Goal: Complete application form

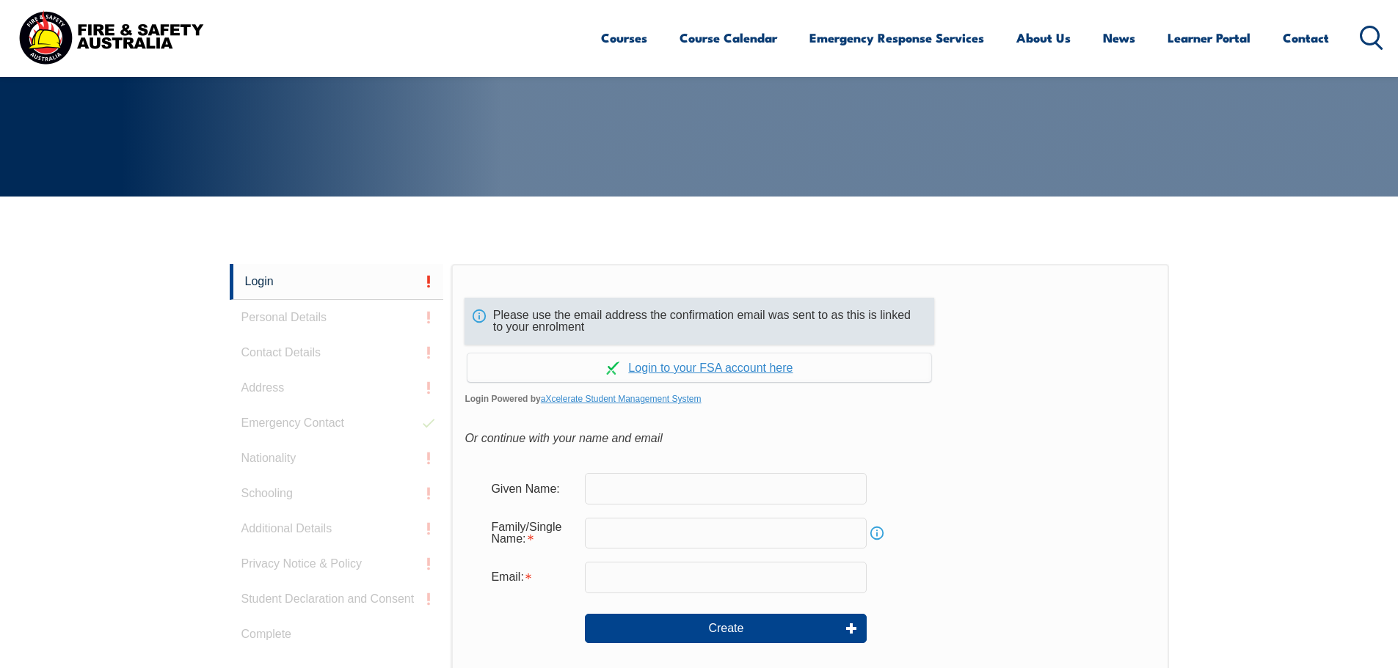
scroll to position [244, 0]
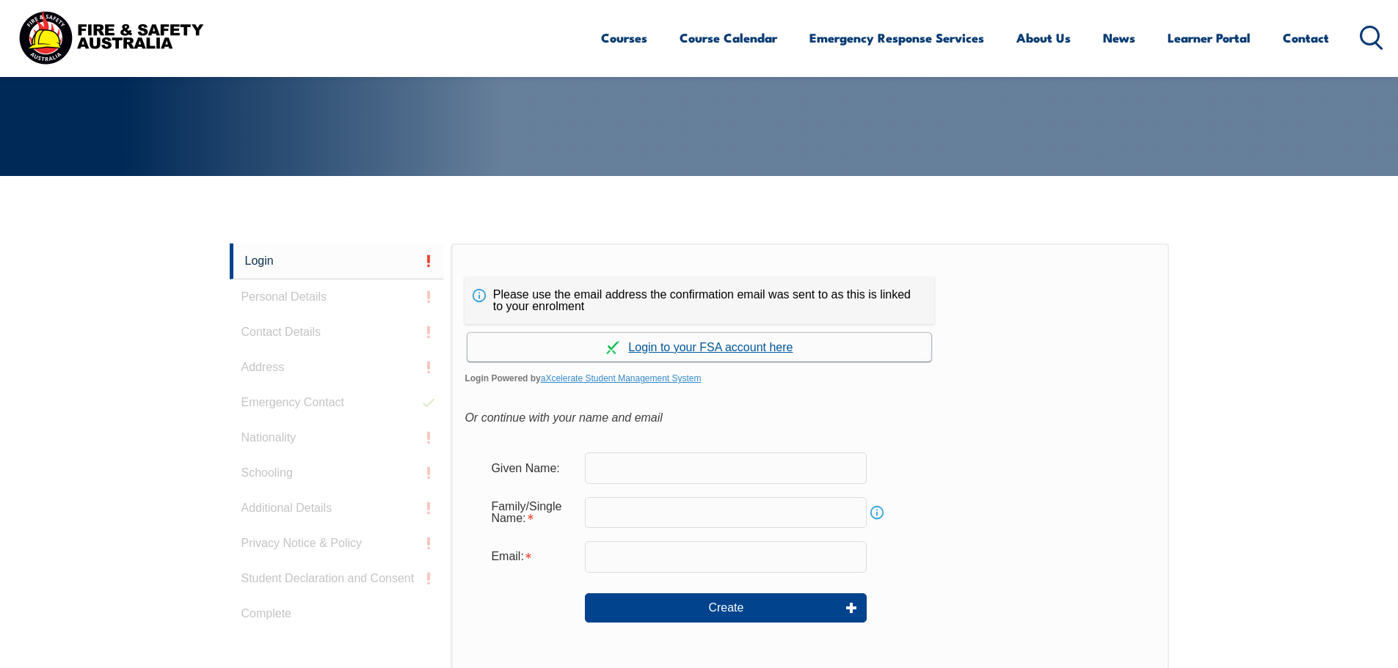
click at [728, 347] on link "Continue with aXcelerate" at bounding box center [699, 347] width 464 height 29
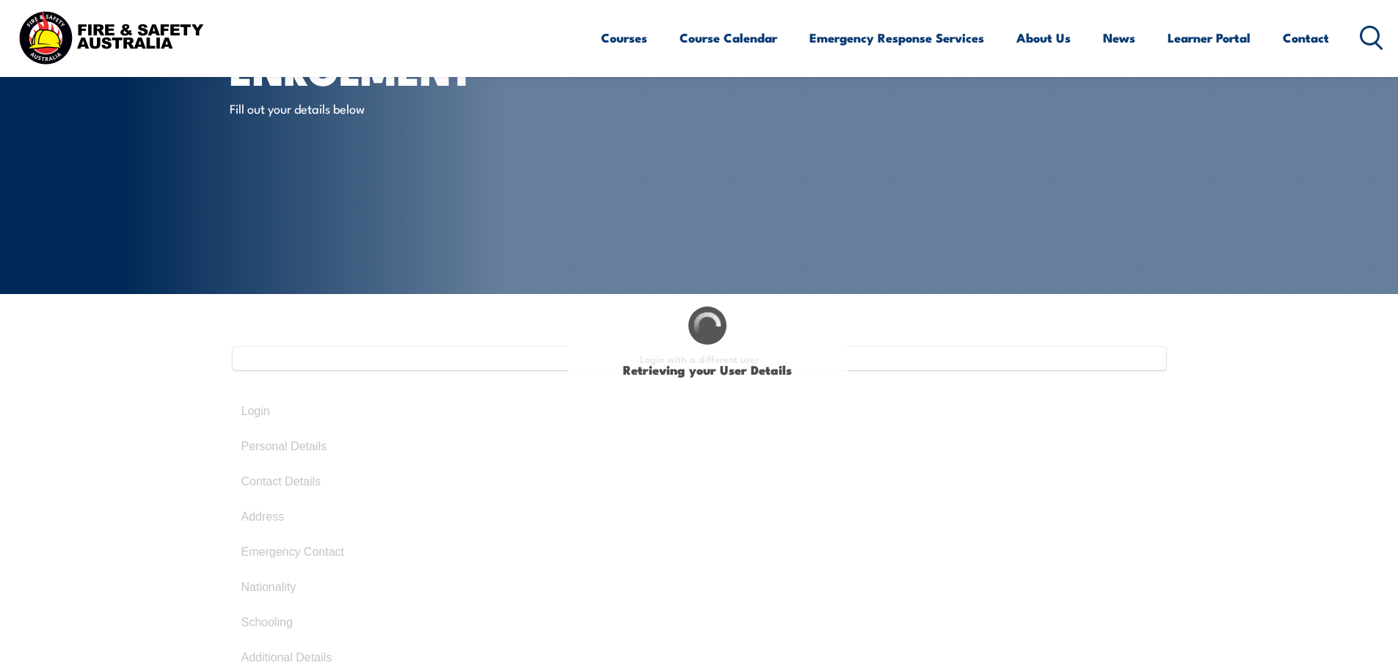
select select "Mr"
type input "[PERSON_NAME]"
type input "Bond"
type input "[DATE]"
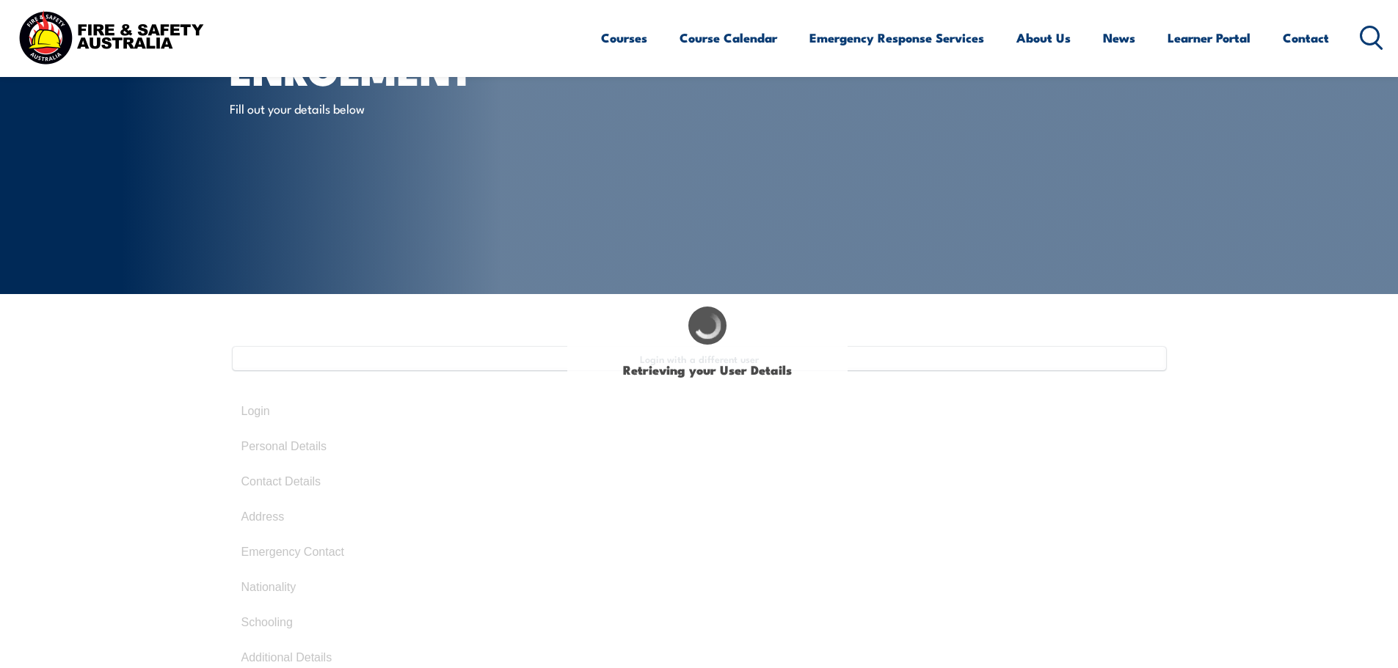
type input "7U26V9ZXW7"
select select "M"
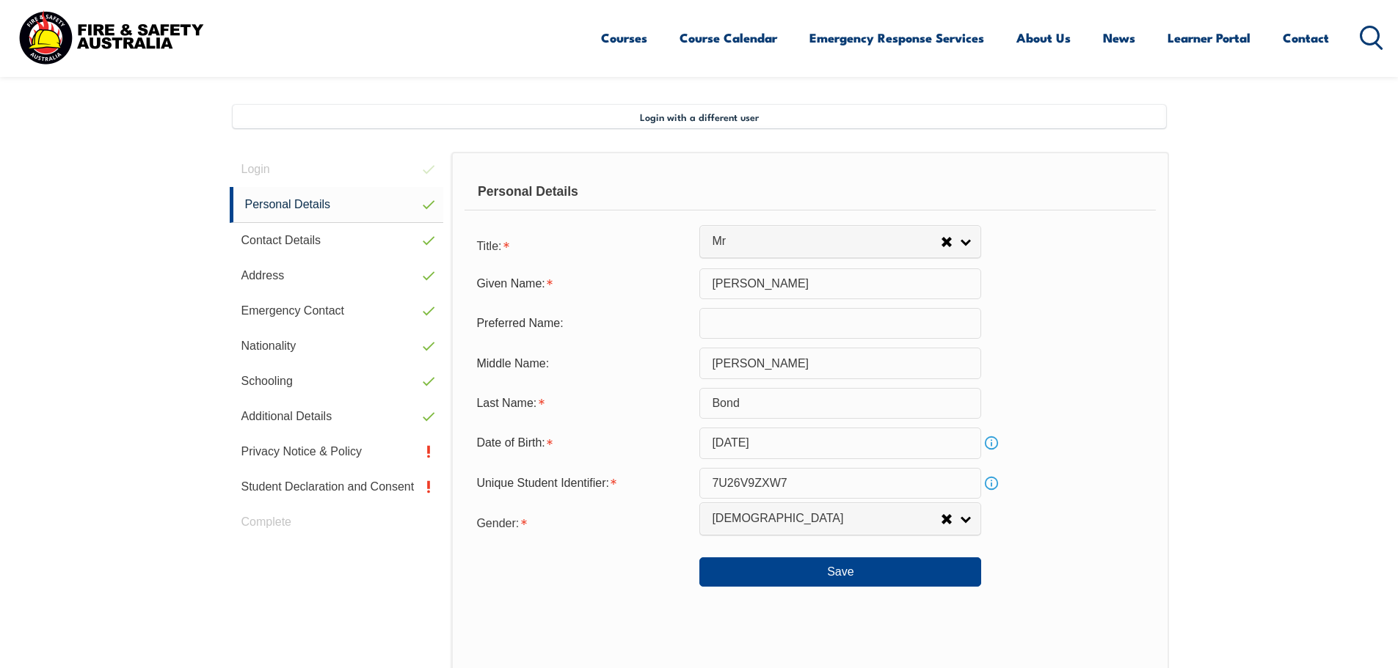
scroll to position [400, 0]
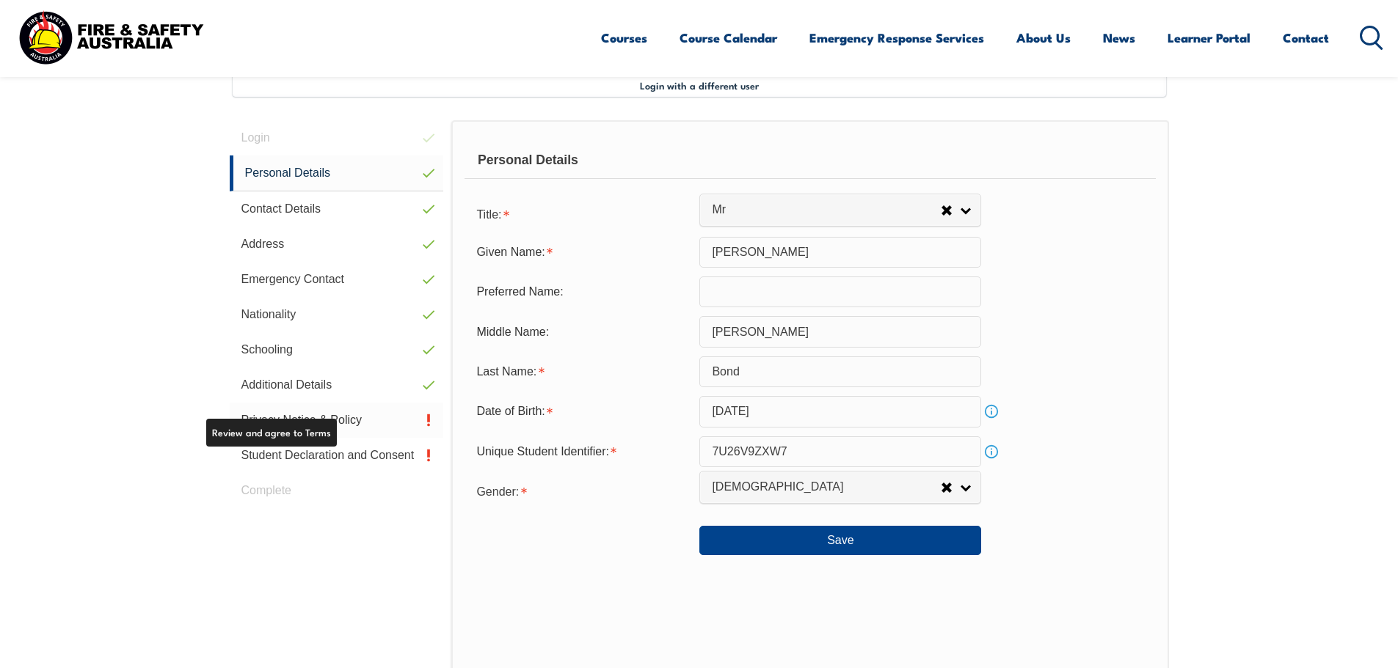
click at [302, 417] on link "Privacy Notice & Policy" at bounding box center [337, 420] width 214 height 35
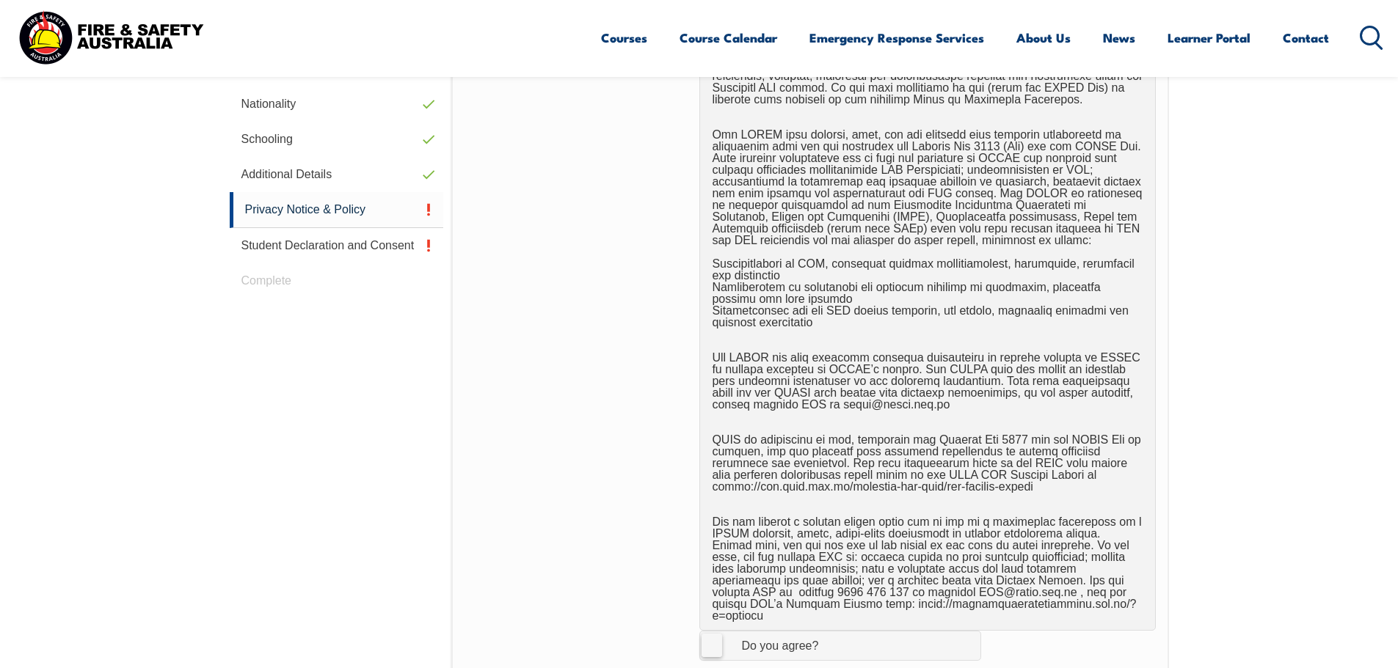
scroll to position [987, 0]
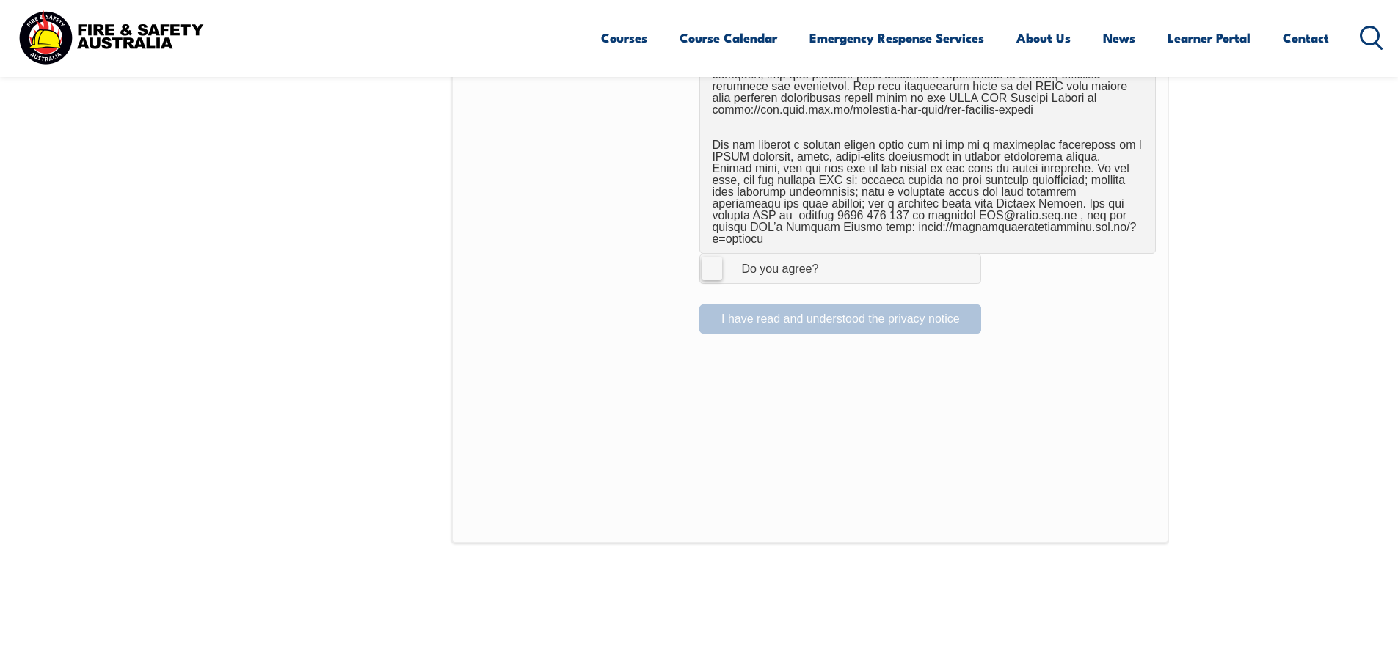
click at [713, 263] on label "I Agree Do you agree?" at bounding box center [840, 268] width 282 height 29
click at [830, 263] on input "I Agree Do you agree?" at bounding box center [842, 269] width 25 height 28
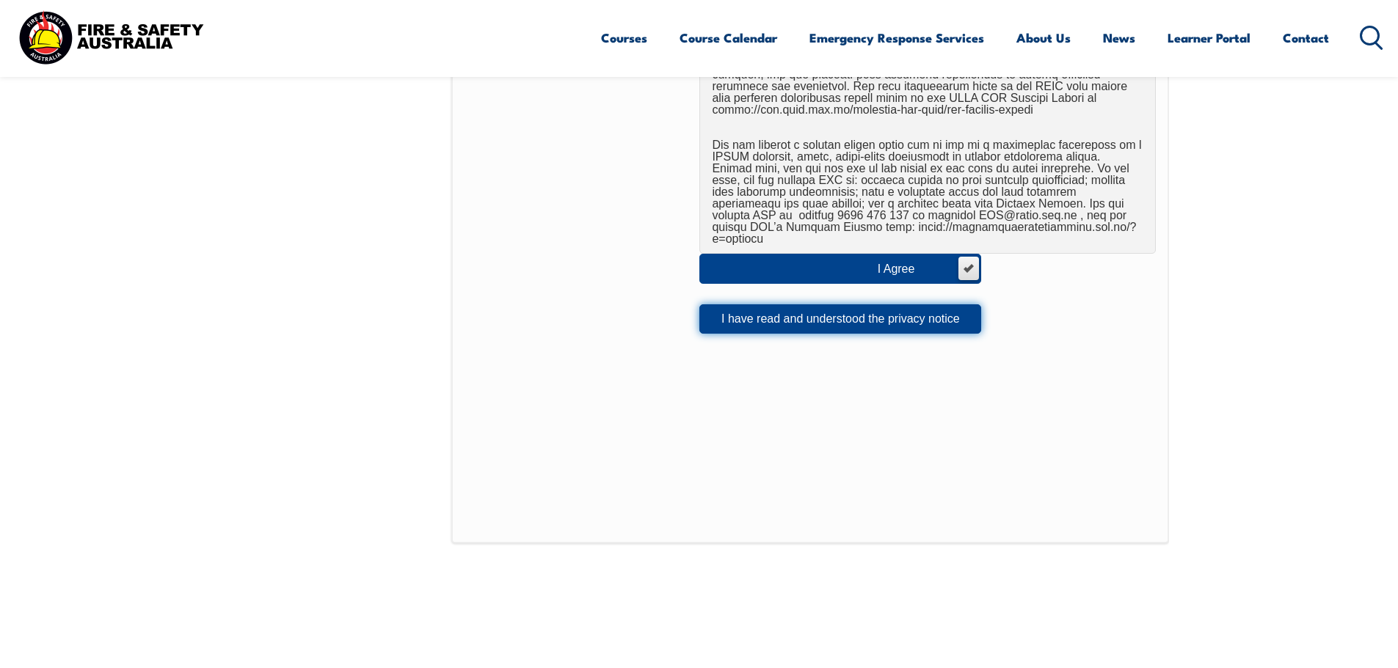
click at [734, 304] on button "I have read and understood the privacy notice" at bounding box center [840, 318] width 282 height 29
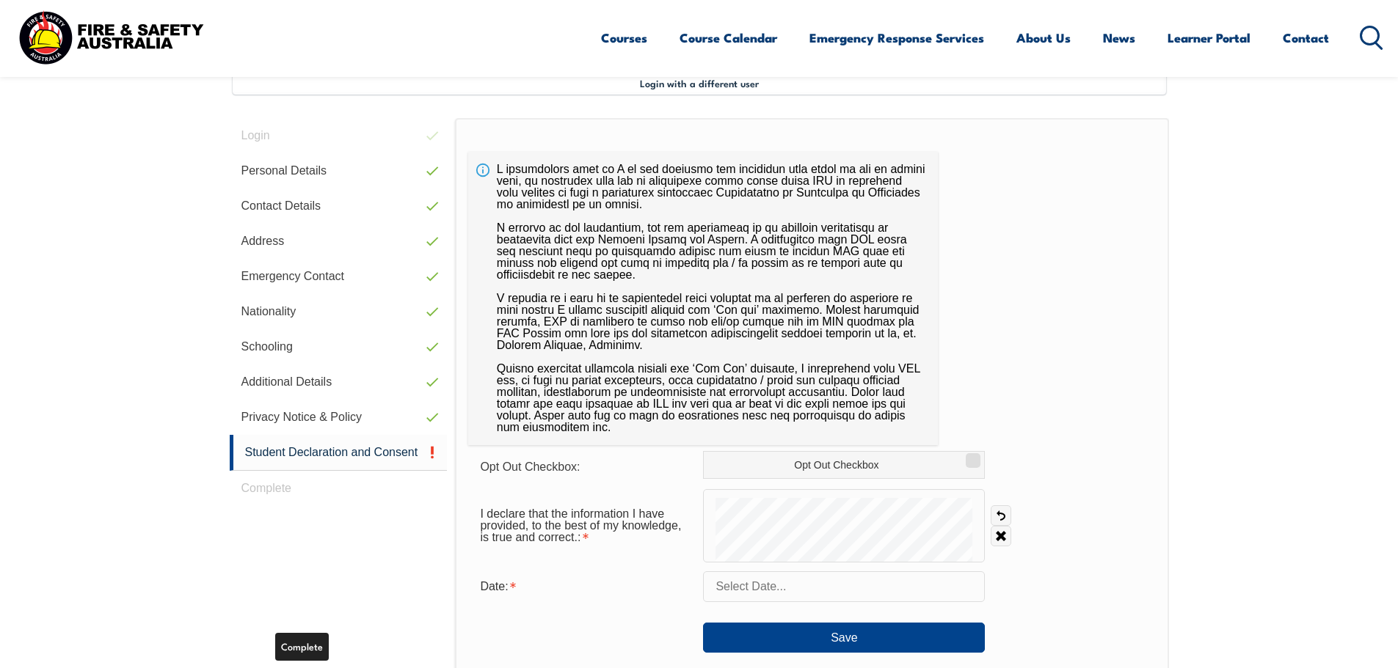
scroll to position [400, 0]
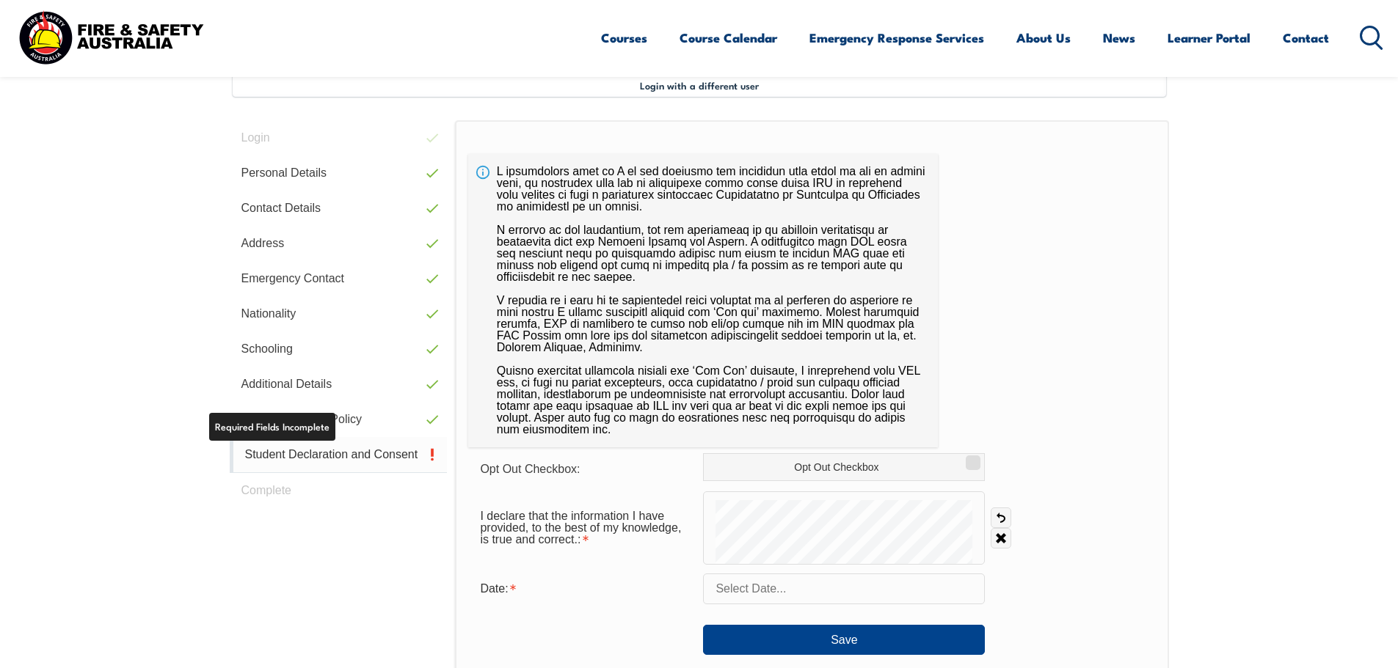
click at [322, 453] on link "Student Declaration and Consent" at bounding box center [339, 455] width 218 height 36
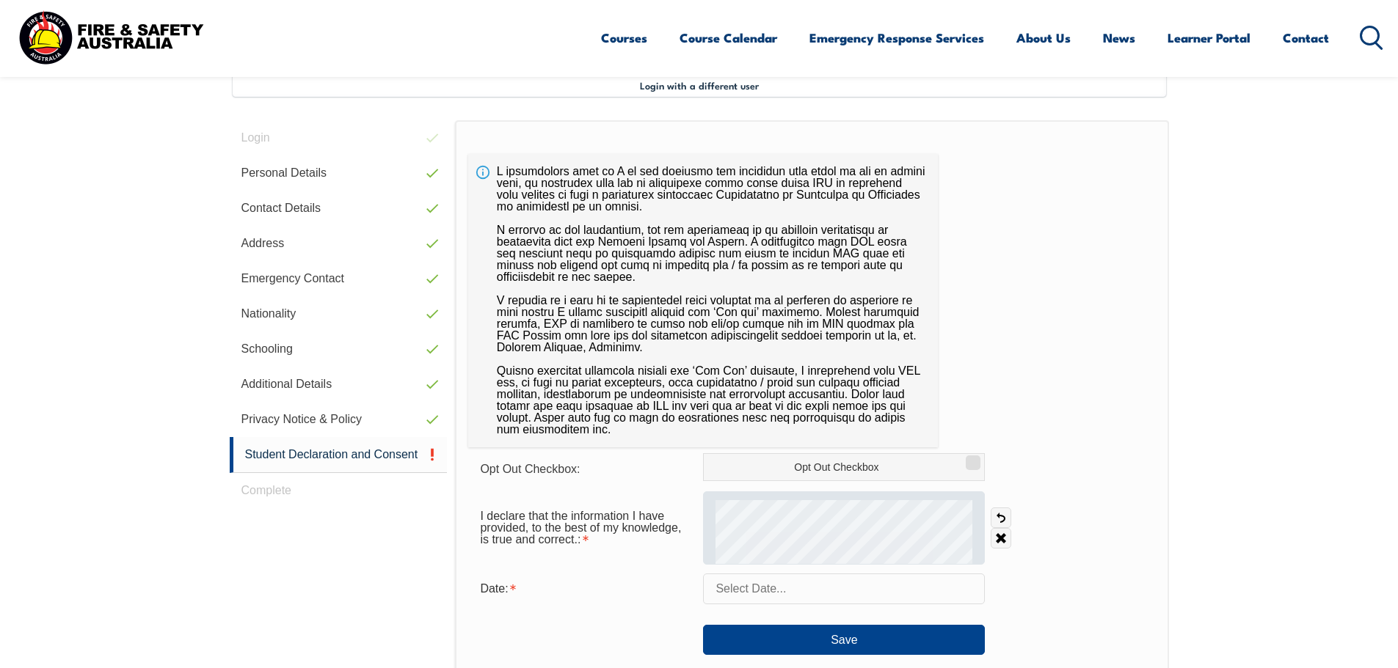
click at [800, 540] on form "Opt Out Checkbox: Opt Out Checkbox I declare that the information I have provid…" at bounding box center [811, 554] width 687 height 202
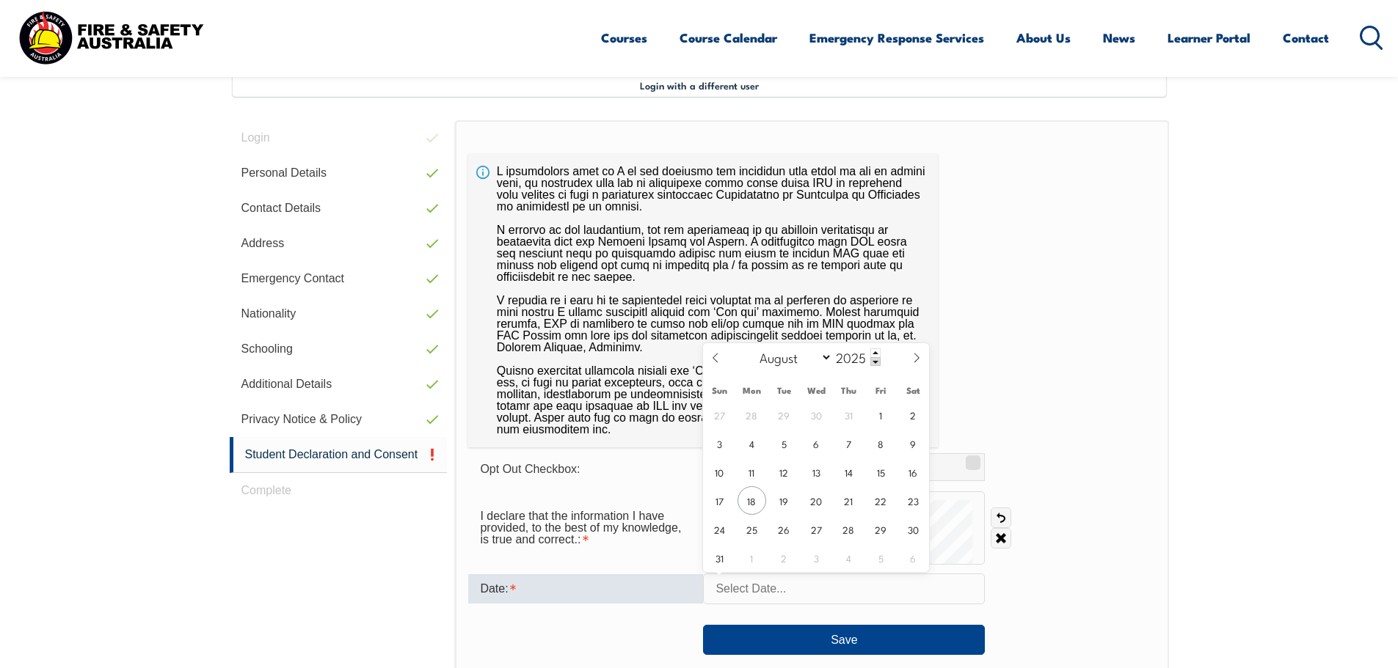
click at [821, 592] on input "text" at bounding box center [844, 589] width 282 height 31
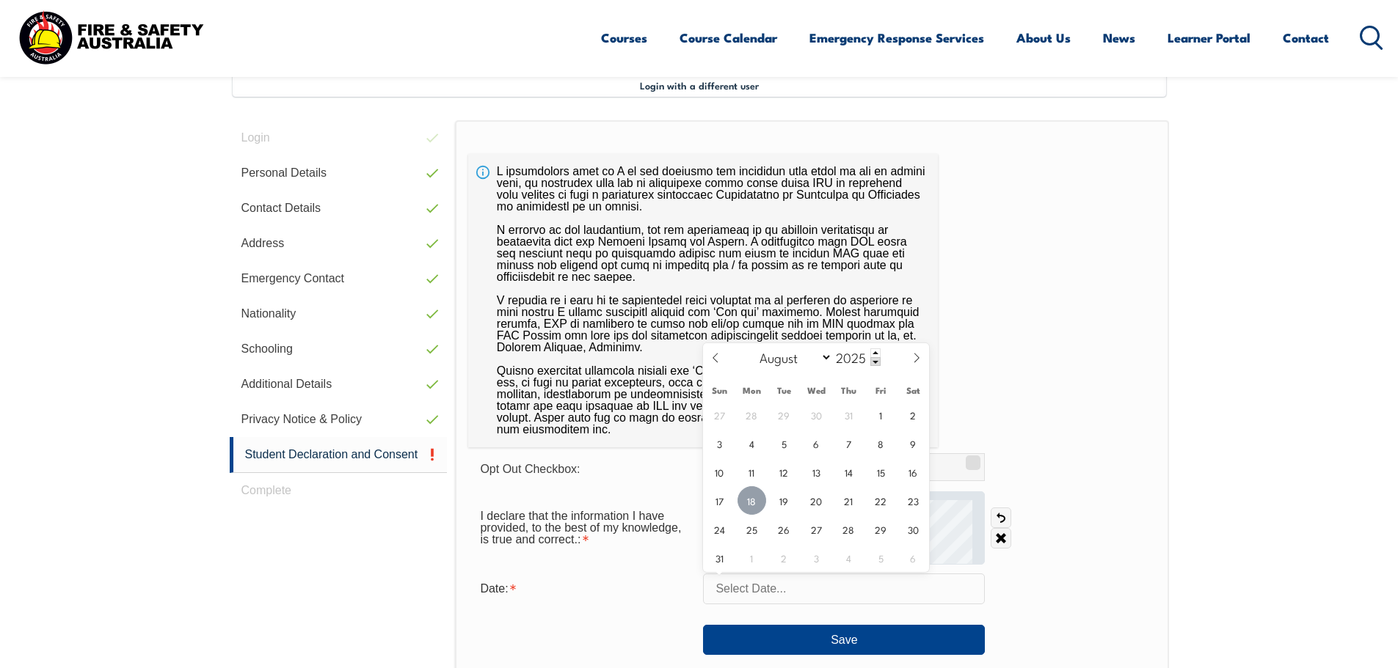
drag, startPoint x: 753, startPoint y: 503, endPoint x: 788, endPoint y: 492, distance: 36.2
click at [750, 504] on span "18" at bounding box center [751, 500] width 29 height 29
type input "[DATE]"
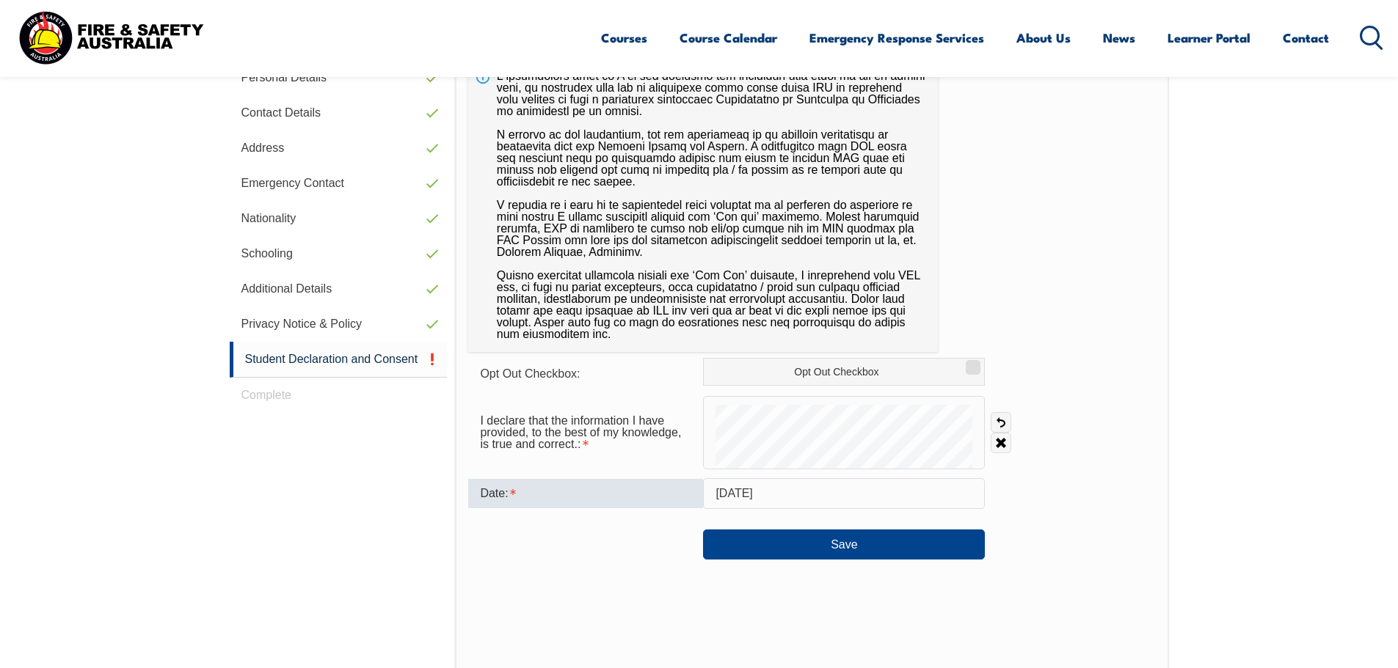
scroll to position [693, 0]
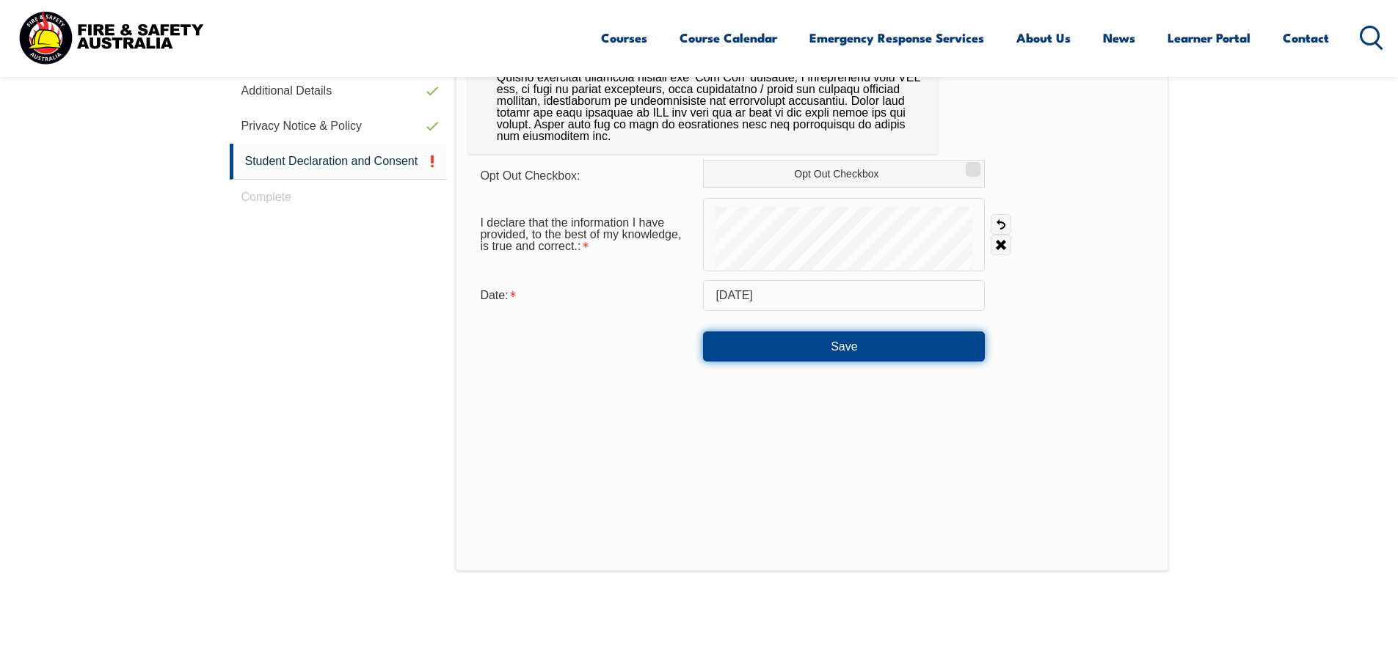
click at [805, 353] on button "Save" at bounding box center [844, 346] width 282 height 29
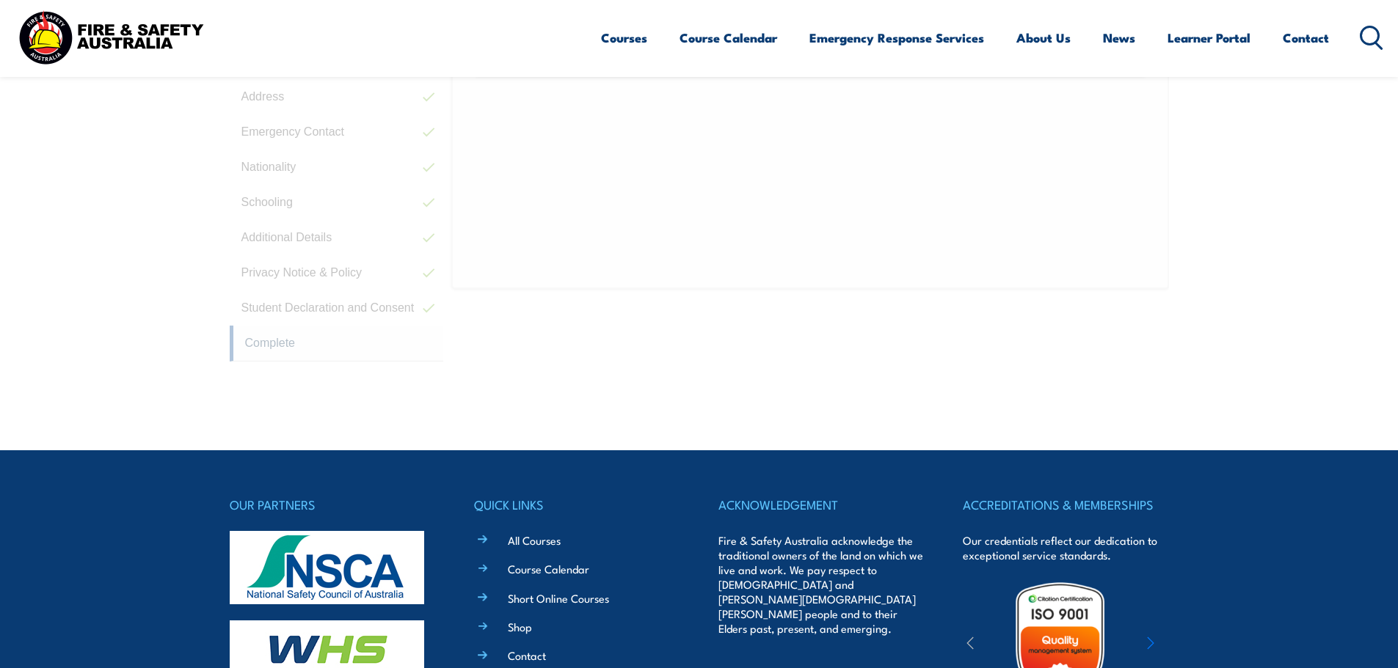
scroll to position [400, 0]
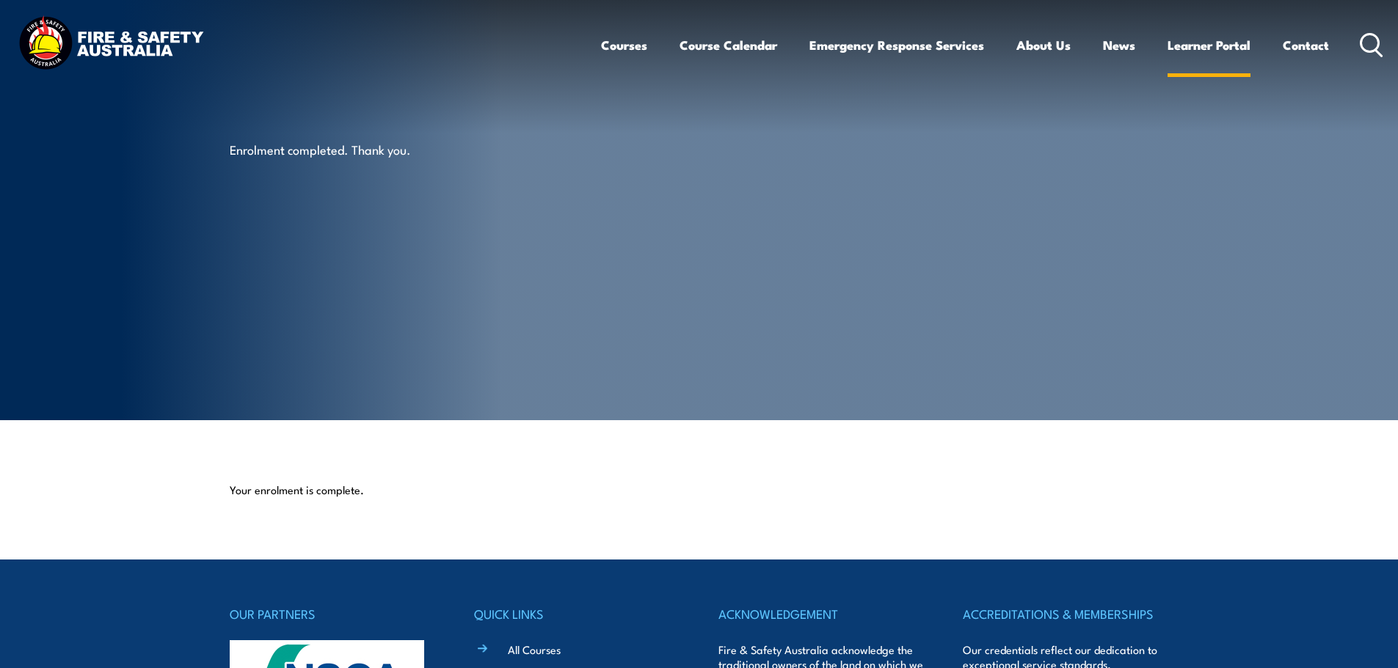
click at [1235, 45] on link "Learner Portal" at bounding box center [1208, 45] width 83 height 39
